Goal: Task Accomplishment & Management: Use online tool/utility

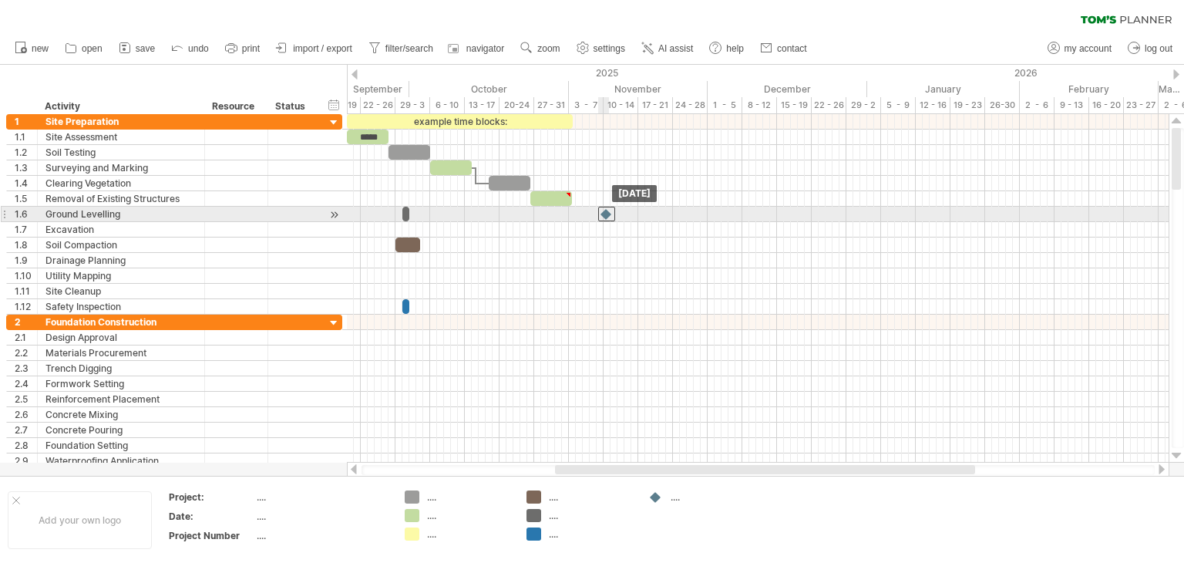
drag, startPoint x: 573, startPoint y: 213, endPoint x: 607, endPoint y: 218, distance: 35.0
click at [607, 218] on div at bounding box center [606, 214] width 17 height 15
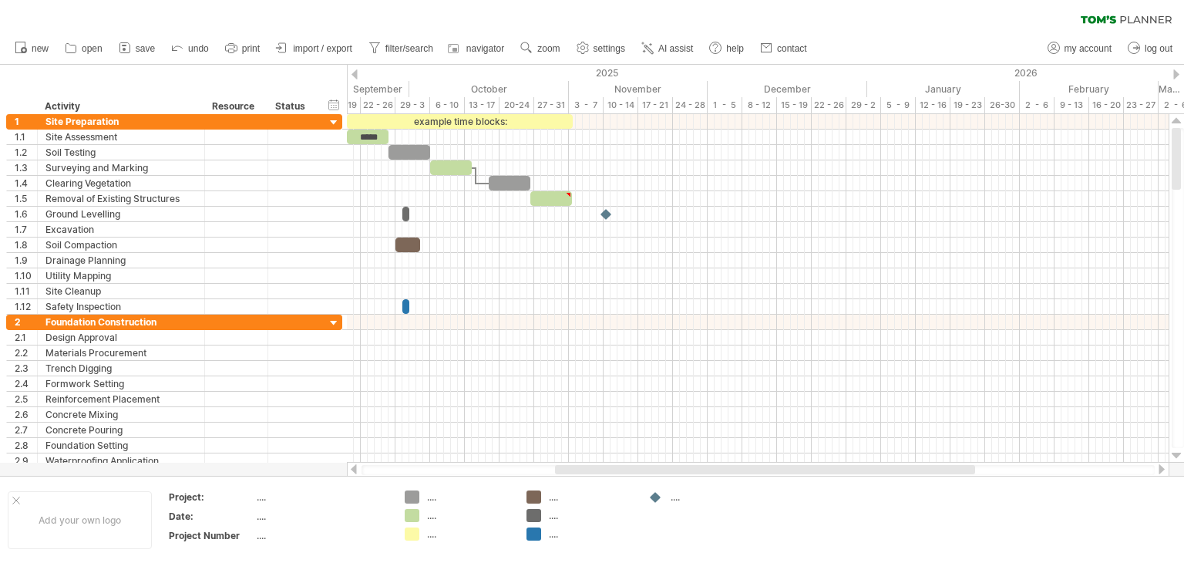
click at [905, 20] on div "clear filter reapply filter" at bounding box center [592, 16] width 1184 height 32
click at [893, 34] on div "new" at bounding box center [592, 48] width 1184 height 32
click at [798, 10] on div "clear filter reapply filter" at bounding box center [592, 16] width 1184 height 32
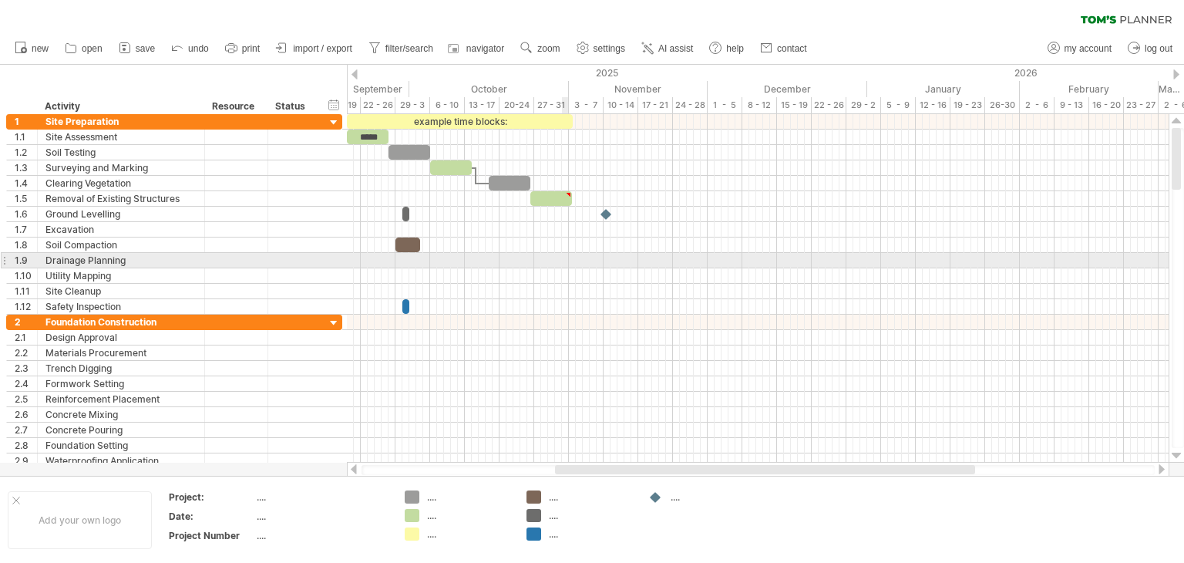
click at [568, 262] on div at bounding box center [758, 260] width 822 height 15
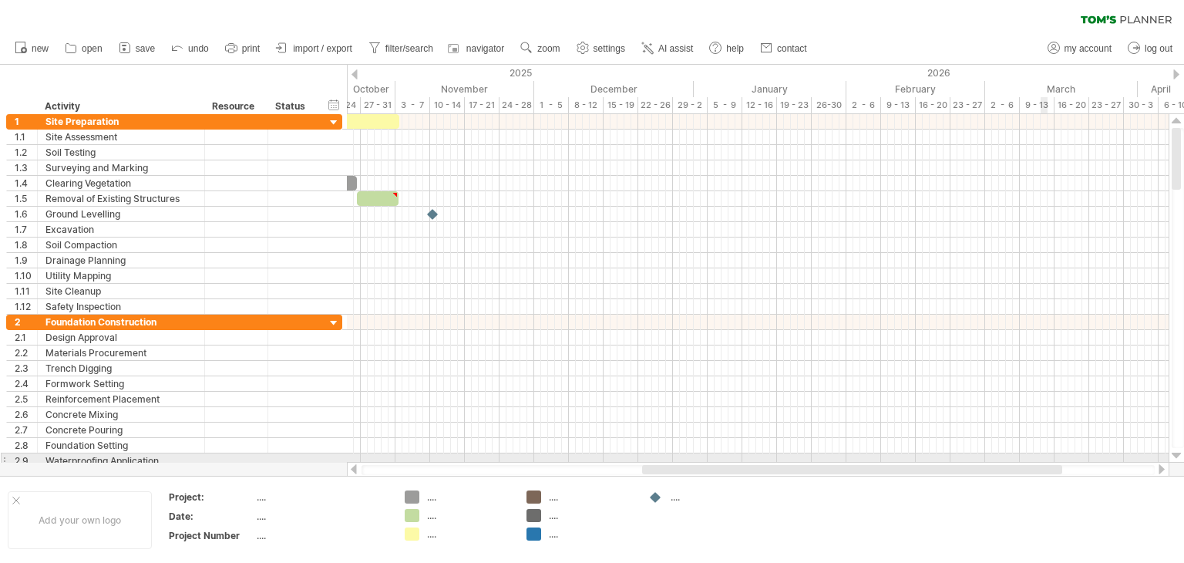
drag, startPoint x: 955, startPoint y: 468, endPoint x: 1042, endPoint y: 459, distance: 87.5
click at [1042, 459] on div "Trying to reach [DOMAIN_NAME] Connected again... 0% clear filter new 1" at bounding box center [592, 281] width 1184 height 563
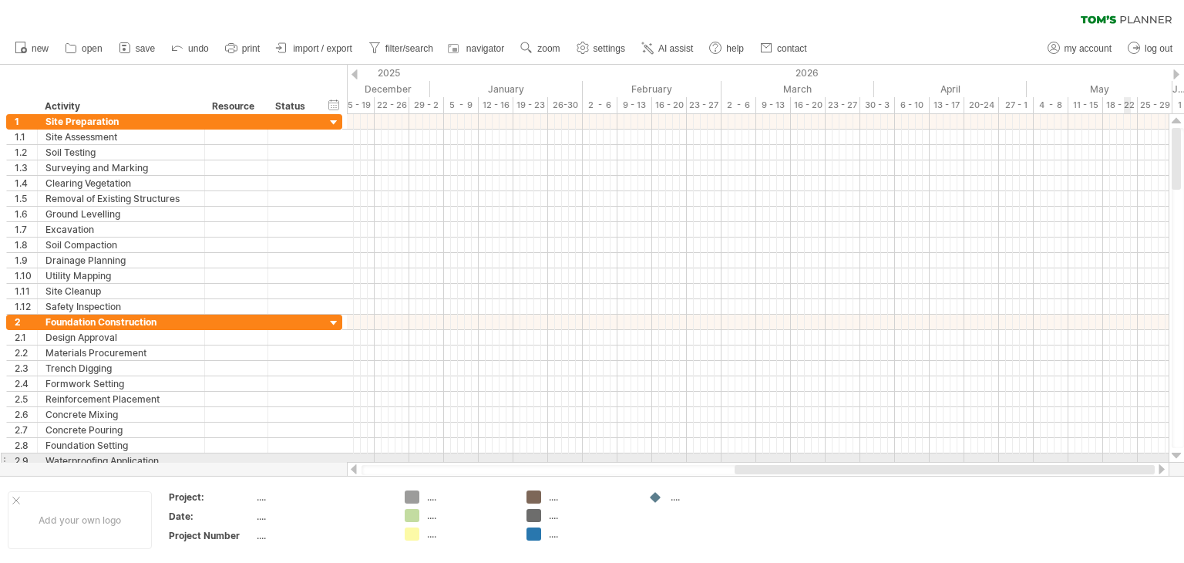
drag, startPoint x: 953, startPoint y: 469, endPoint x: 1127, endPoint y: 456, distance: 174.6
click at [1127, 456] on div "Trying to reach [DOMAIN_NAME] Connected again... 0% clear filter new 1" at bounding box center [592, 281] width 1184 height 563
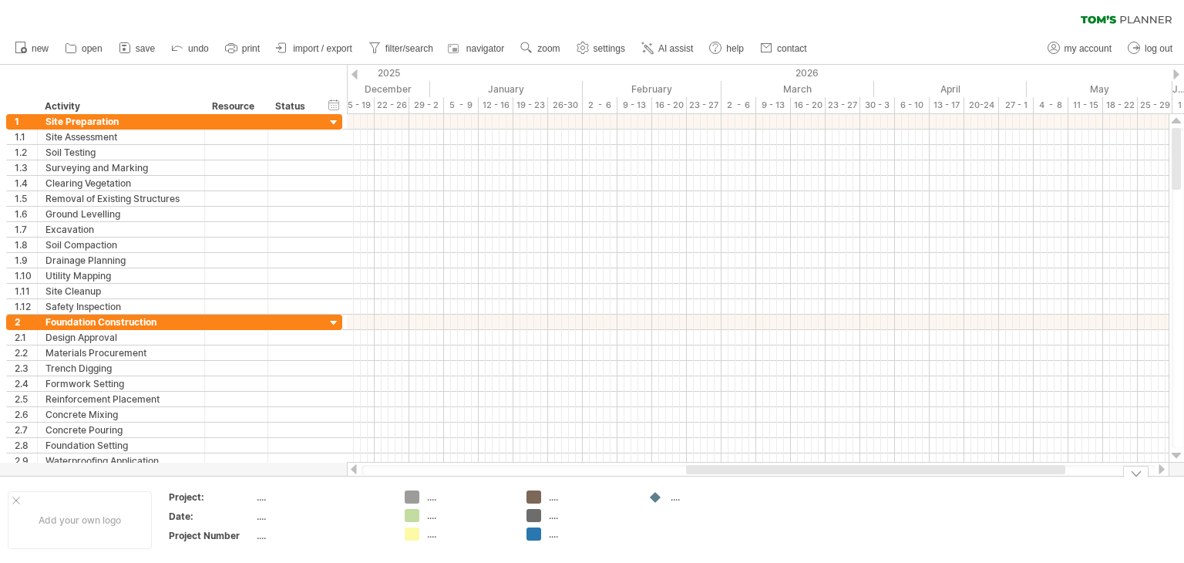
click at [1025, 476] on div "Add your own logo Project: .... Date: .... Project Number .... .... .... .... .…" at bounding box center [592, 519] width 1184 height 88
drag, startPoint x: 1008, startPoint y: 469, endPoint x: 1122, endPoint y: 463, distance: 114.2
click at [1122, 463] on div at bounding box center [758, 469] width 822 height 15
drag, startPoint x: 1036, startPoint y: 469, endPoint x: 1165, endPoint y: 466, distance: 129.5
click at [1165, 466] on div at bounding box center [758, 469] width 822 height 15
